Goal: Information Seeking & Learning: Learn about a topic

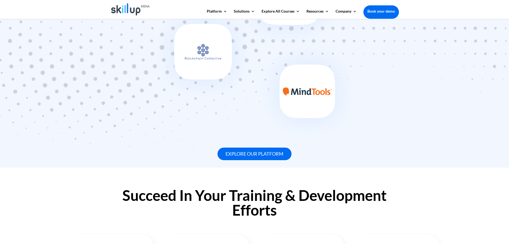
scroll to position [455, 0]
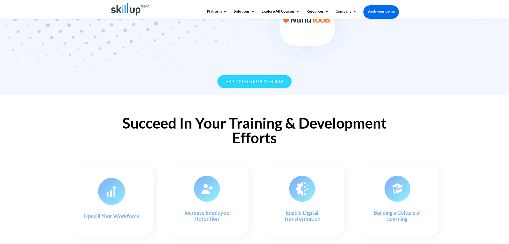
click at [270, 79] on link "Explore our platform" at bounding box center [255, 81] width 74 height 13
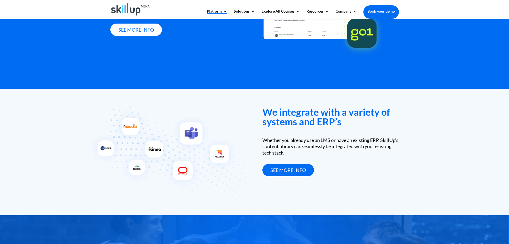
scroll to position [636, 0]
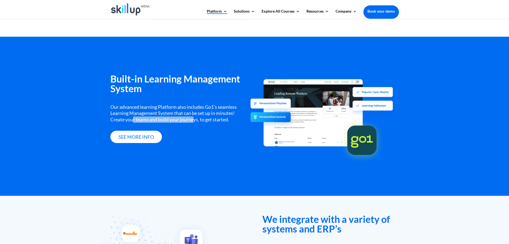
drag, startPoint x: 144, startPoint y: 118, endPoint x: 201, endPoint y: 119, distance: 57.2
click at [201, 119] on div "Our advanced learning Platform also includes Go1’s seamless Learning Management…" at bounding box center [178, 113] width 136 height 19
click at [208, 120] on div "Our advanced learning Platform also includes Go1’s seamless Learning Management…" at bounding box center [178, 113] width 136 height 19
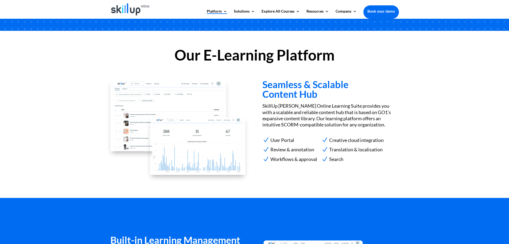
scroll to position [475, 0]
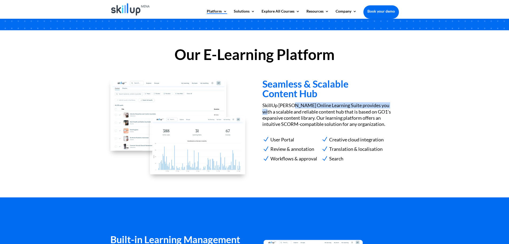
drag, startPoint x: 295, startPoint y: 103, endPoint x: 389, endPoint y: 108, distance: 94.5
click at [389, 108] on p "SkillUp Menna Online Learning Suite provides you with a scalable and reliable c…" at bounding box center [331, 114] width 136 height 25
drag, startPoint x: 268, startPoint y: 111, endPoint x: 347, endPoint y: 115, distance: 78.5
click at [347, 115] on p "SkillUp Menna Online Learning Suite provides you with a scalable and reliable c…" at bounding box center [331, 114] width 136 height 25
click at [360, 114] on p "SkillUp Menna Online Learning Suite provides you with a scalable and reliable c…" at bounding box center [331, 114] width 136 height 25
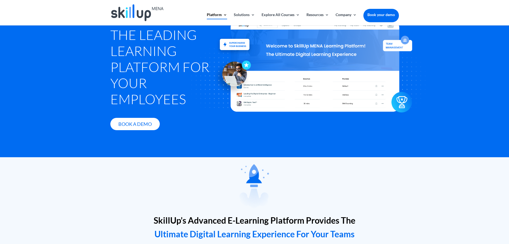
scroll to position [0, 0]
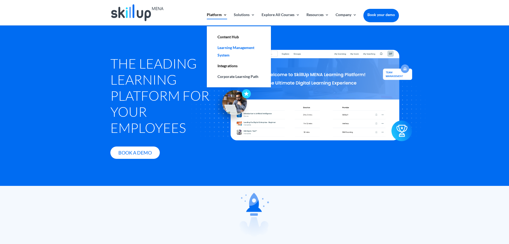
click at [221, 47] on link "Learning Management System" at bounding box center [238, 51] width 53 height 18
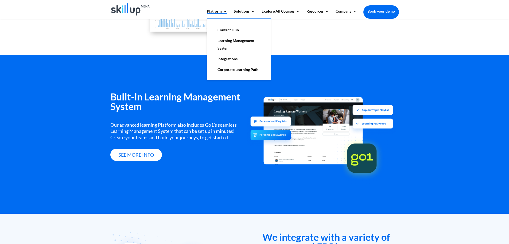
scroll to position [654, 0]
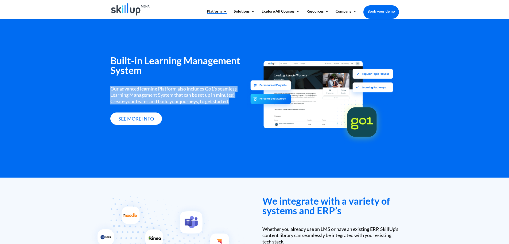
drag, startPoint x: 111, startPoint y: 87, endPoint x: 230, endPoint y: 103, distance: 120.6
click at [230, 103] on div "Our advanced learning Platform also includes Go1’s seamless Learning Management…" at bounding box center [178, 95] width 136 height 19
copy div "Our advanced learning Platform also includes Go1’s seamless Learning Management…"
